Goal: Communication & Community: Answer question/provide support

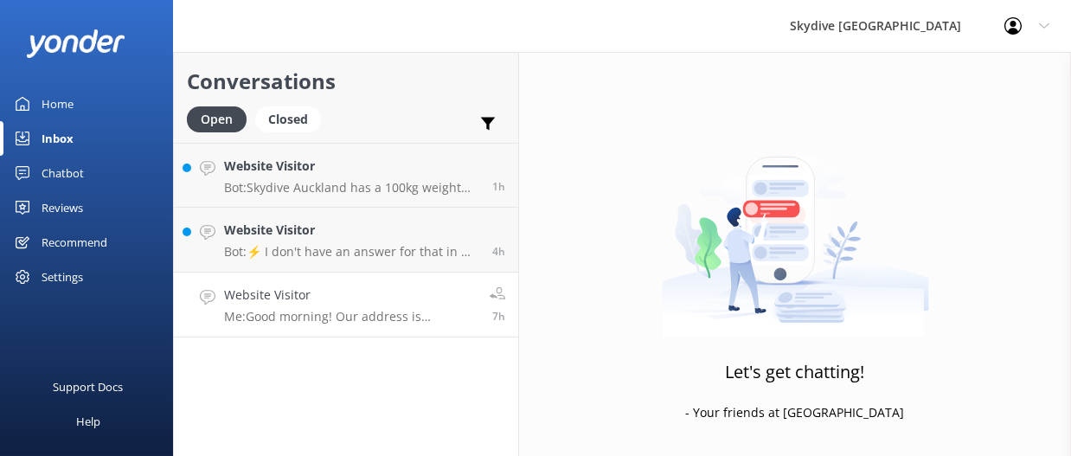
click at [410, 323] on p "Me: Good morning! Our address is [STREET_ADDRESS]. You can book your skydive at…" at bounding box center [350, 317] width 253 height 16
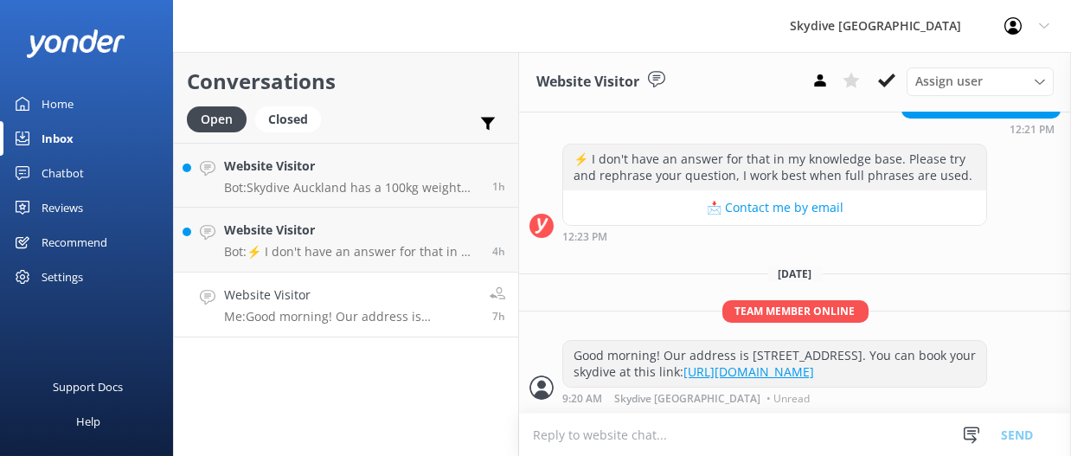
scroll to position [331, 0]
click at [422, 237] on h4 "Website Visitor" at bounding box center [351, 230] width 255 height 19
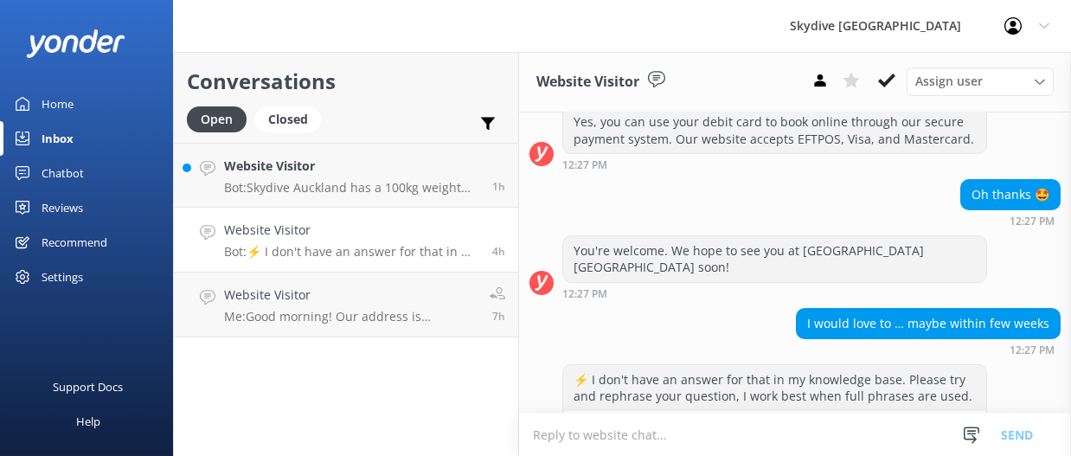
scroll to position [1155, 0]
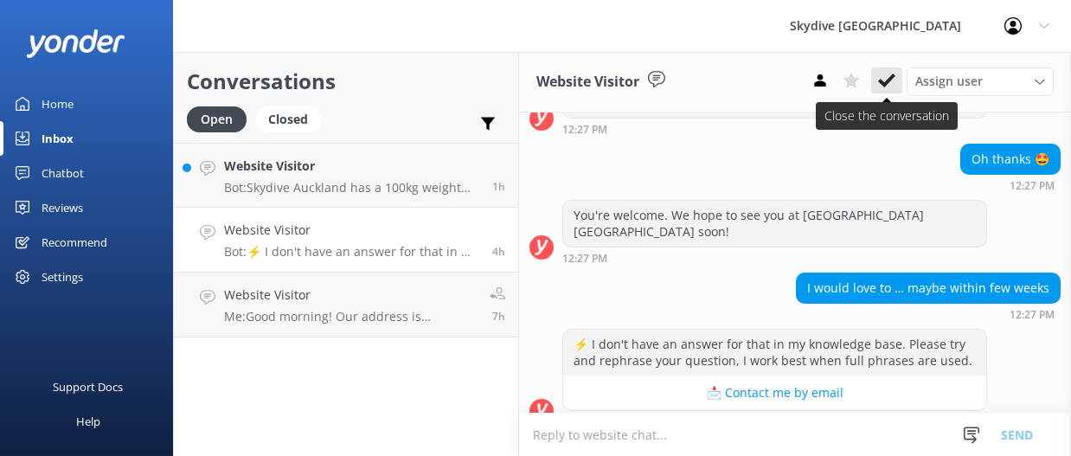
click at [885, 86] on use at bounding box center [886, 81] width 17 height 14
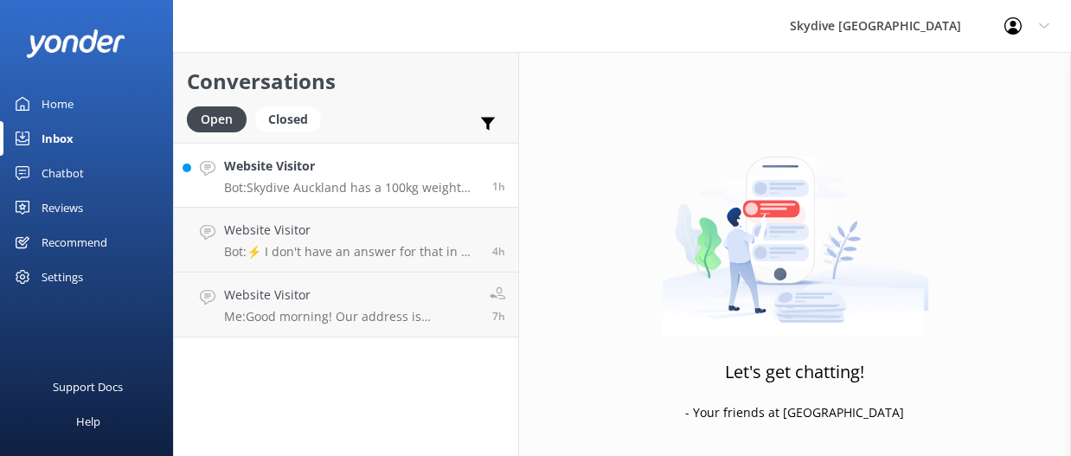
click at [323, 180] on p "Bot: Skydive Auckland has a 100kg weight restriction for tandem skydiving. Howe…" at bounding box center [351, 188] width 255 height 16
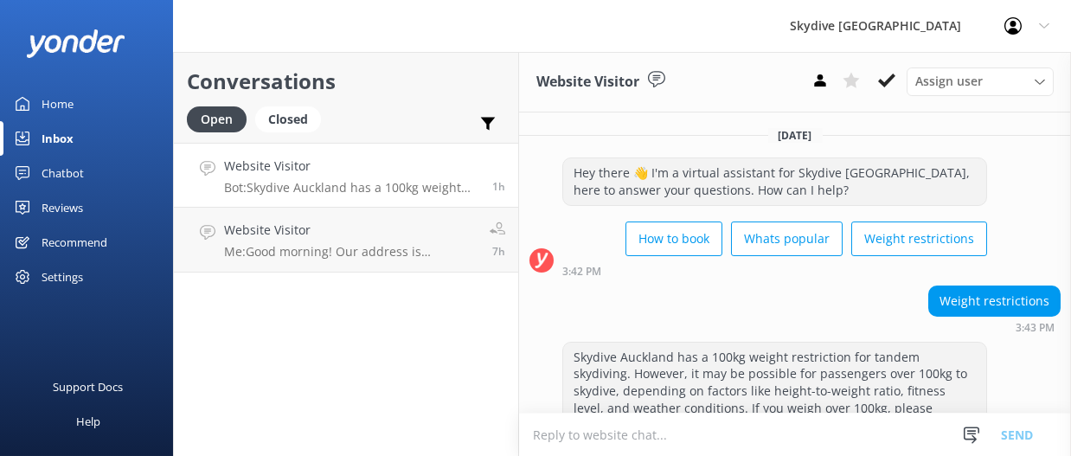
scroll to position [67, 0]
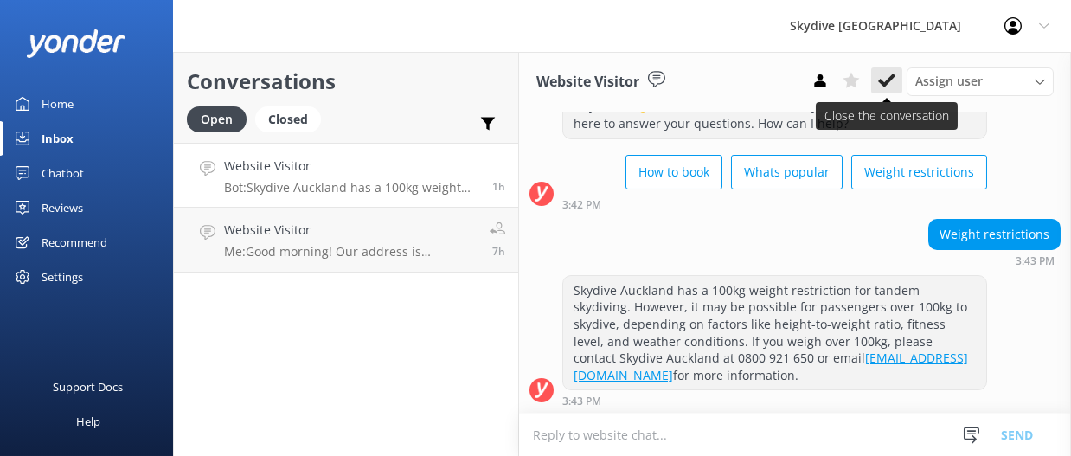
click at [888, 73] on icon at bounding box center [886, 80] width 17 height 17
